Goal: Find specific page/section: Find specific page/section

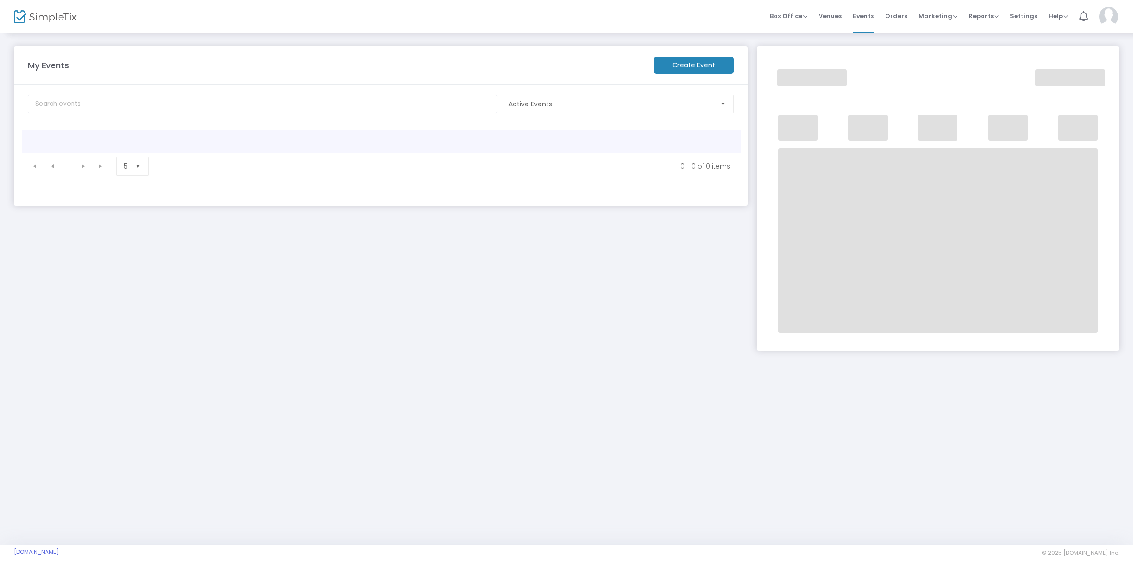
click at [85, 132] on td "Data table" at bounding box center [381, 141] width 718 height 23
click at [1063, 18] on span "Help" at bounding box center [1057, 16] width 19 height 9
click at [1066, 48] on li "Contact Support" at bounding box center [1082, 49] width 68 height 18
click at [1106, 18] on img at bounding box center [1108, 16] width 19 height 19
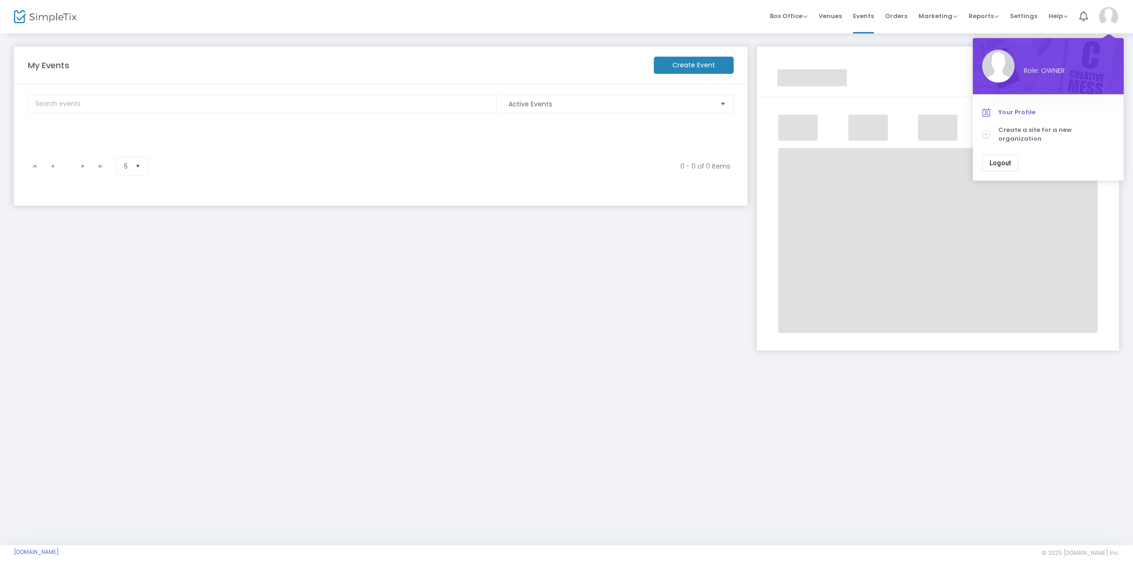
click at [1023, 113] on span "Your Profile" at bounding box center [1056, 112] width 116 height 9
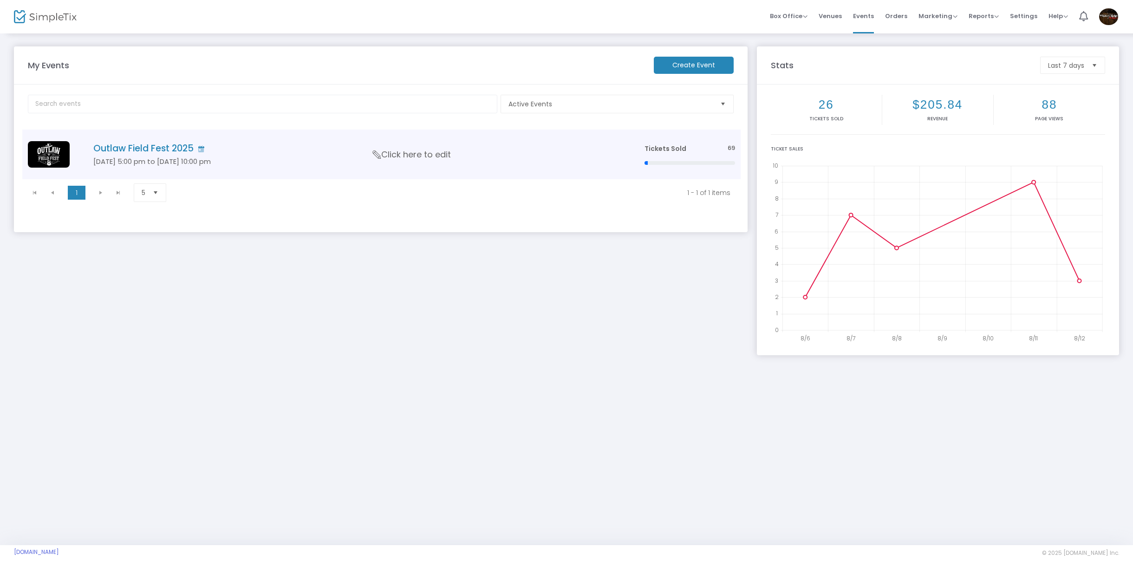
click at [194, 149] on h4 "Outlaw Field Fest 2025" at bounding box center [354, 148] width 523 height 11
